Goal: Book appointment/travel/reservation

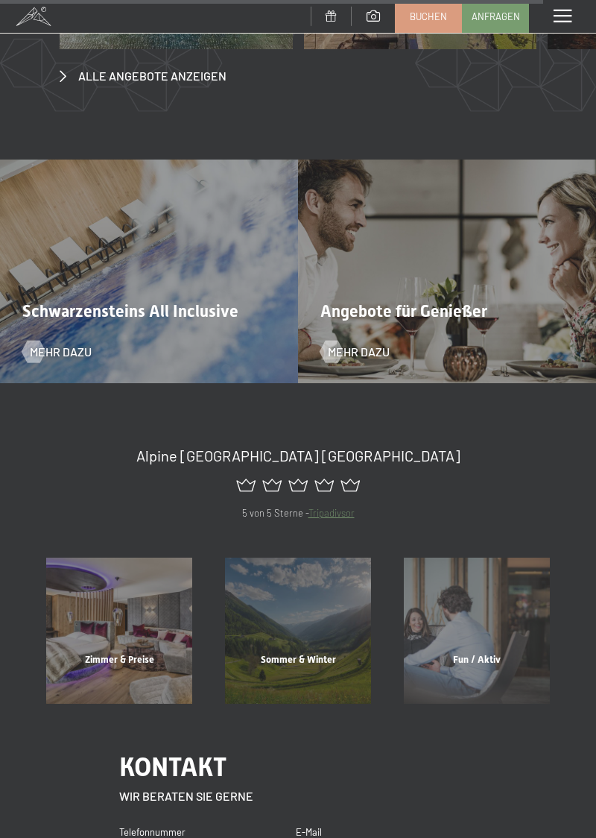
scroll to position [5115, 0]
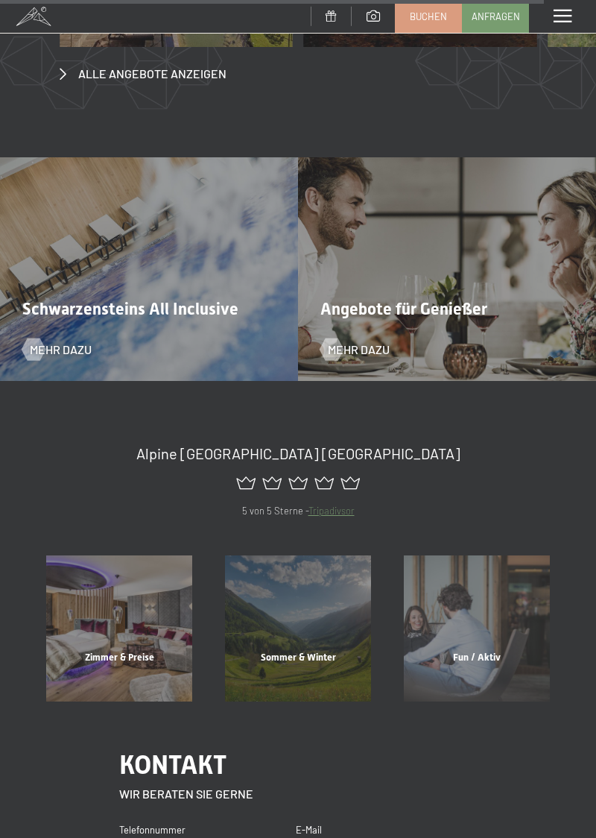
click at [124, 651] on span "Zimmer & Preise" at bounding box center [119, 656] width 69 height 11
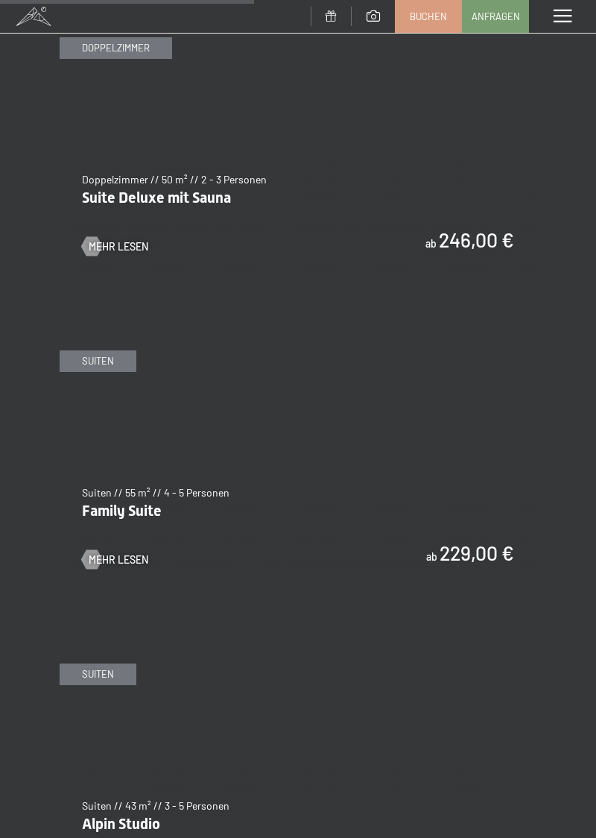
scroll to position [2403, 0]
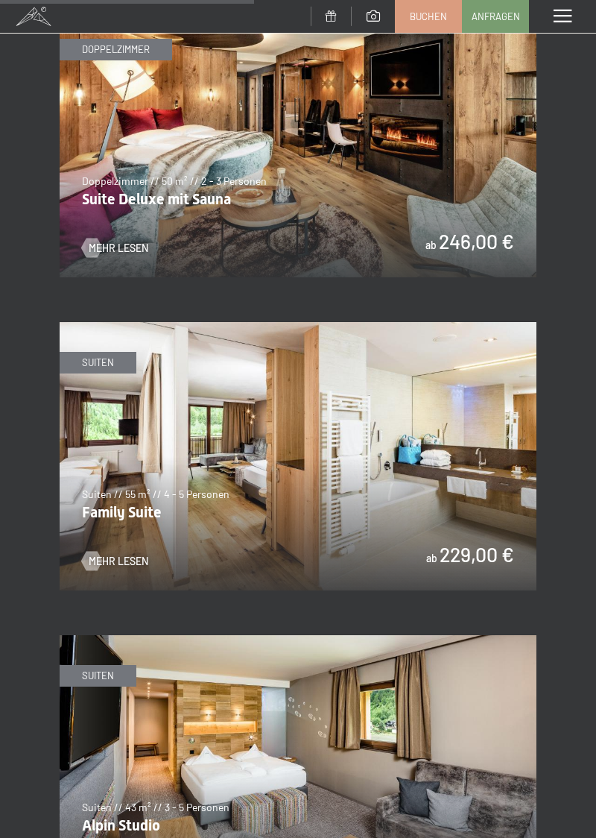
click at [147, 534] on img at bounding box center [298, 456] width 477 height 268
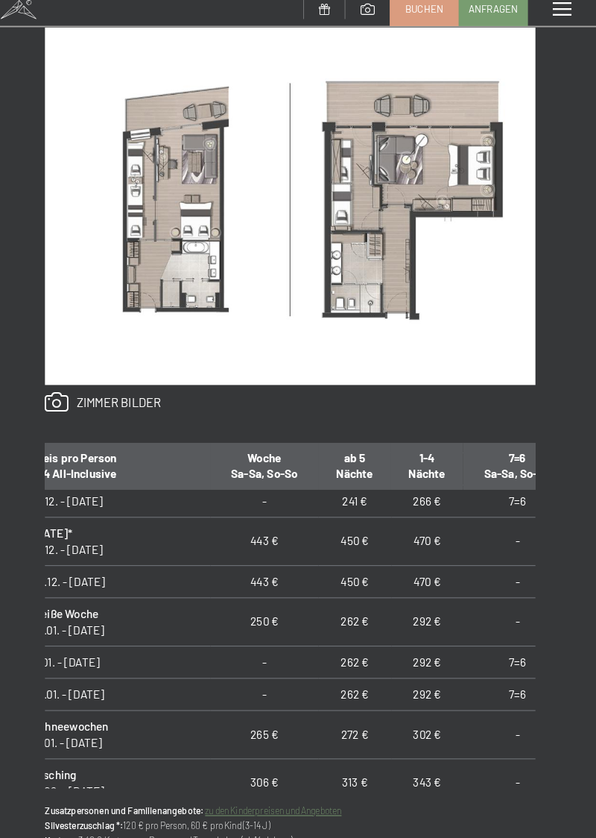
scroll to position [446, 24]
click at [562, 587] on div "Anfragen Buchen Suiten // 55 m² // 4 - 5 Personen Family Suite ab 229,00 € Auss…" at bounding box center [298, 294] width 596 height 1254
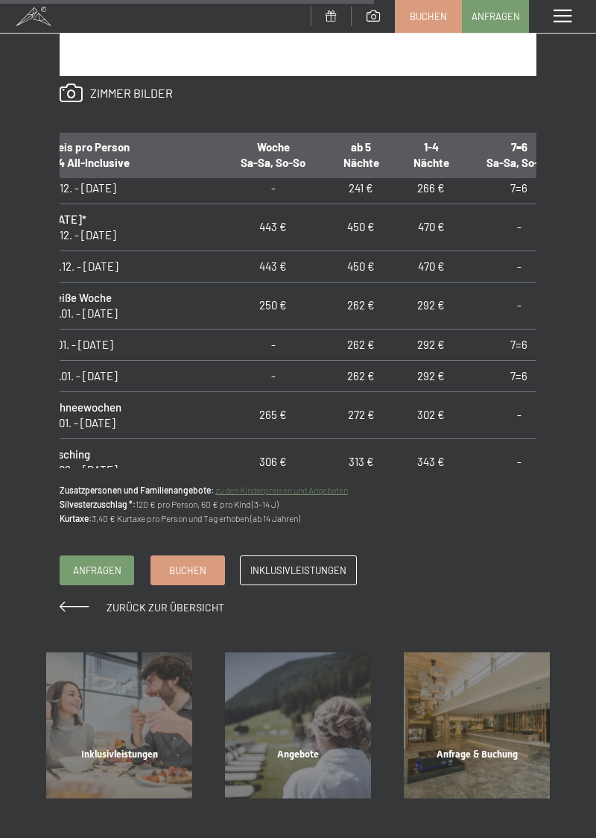
scroll to position [1200, 0]
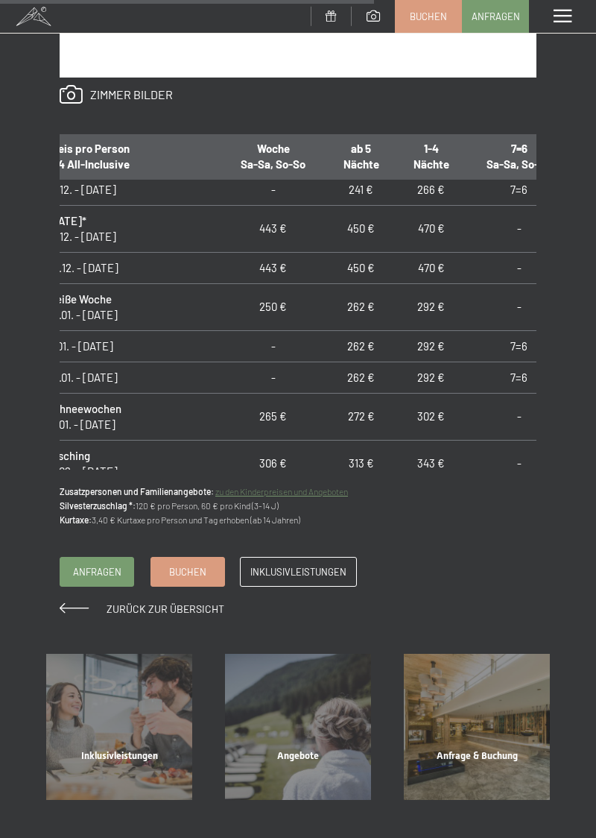
click at [324, 489] on link "zu den Kinderpreisen und Angeboten" at bounding box center [281, 491] width 133 height 10
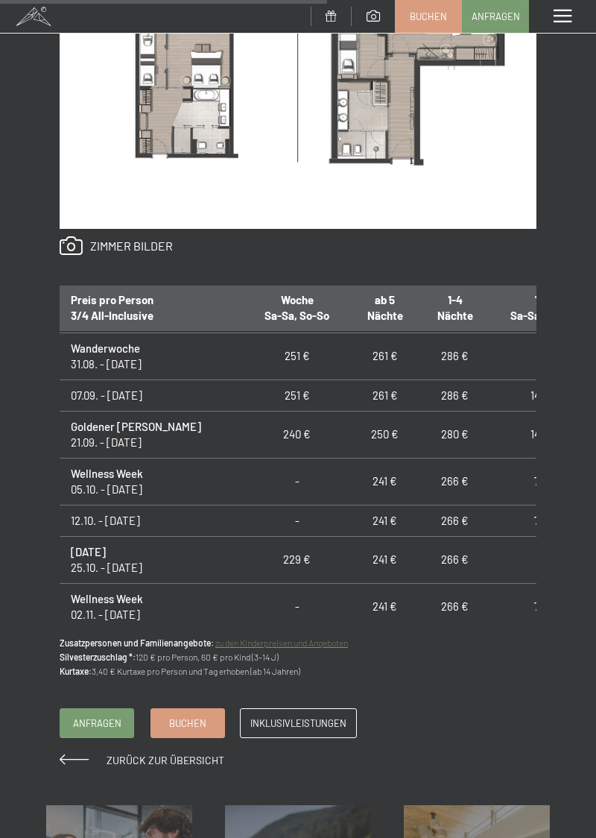
scroll to position [37, 0]
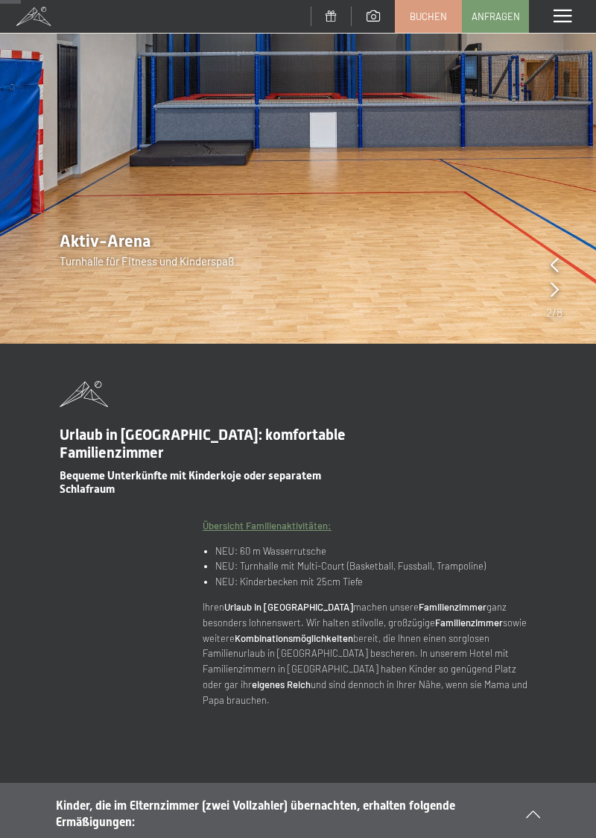
scroll to position [199, 0]
